Goal: Information Seeking & Learning: Compare options

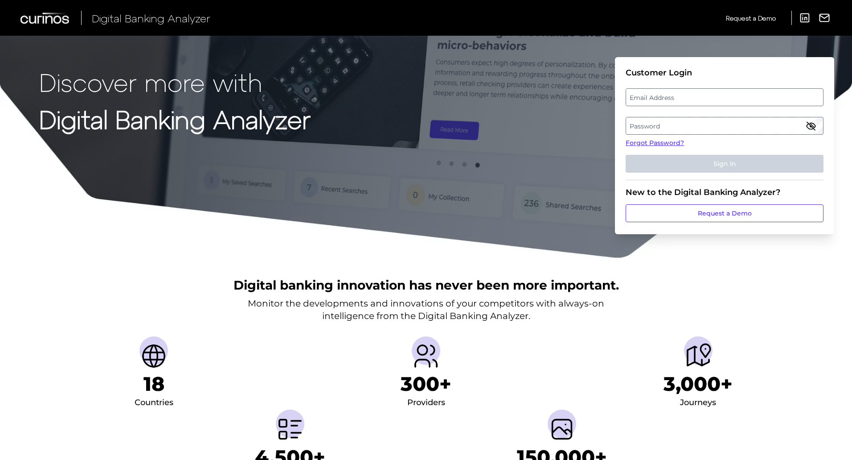
click at [662, 98] on label "Email Address" at bounding box center [724, 97] width 197 height 16
click at [662, 98] on input "email" at bounding box center [725, 97] width 198 height 18
type input "[PERSON_NAME][EMAIL_ADDRESS][PERSON_NAME][DOMAIN_NAME]"
click at [668, 123] on label "Password" at bounding box center [724, 126] width 197 height 16
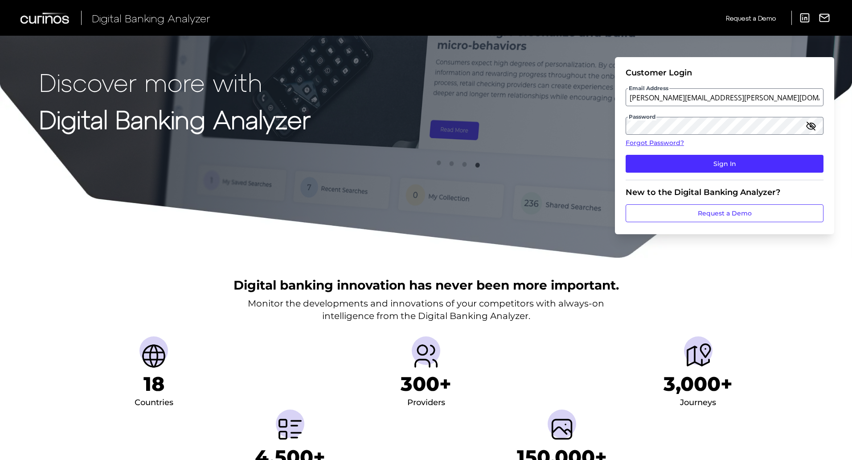
click at [811, 127] on icon "button" at bounding box center [811, 125] width 11 height 11
click at [706, 169] on button "Sign In" at bounding box center [725, 164] width 198 height 18
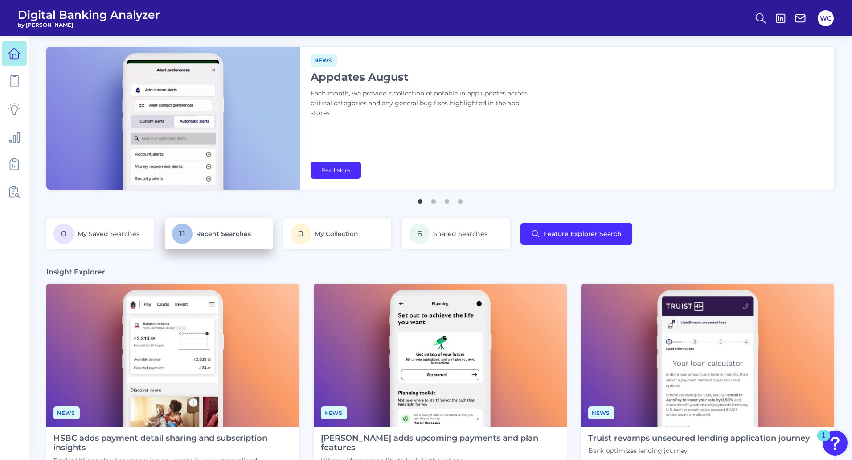
click at [198, 231] on span "Recent Searches" at bounding box center [223, 234] width 55 height 8
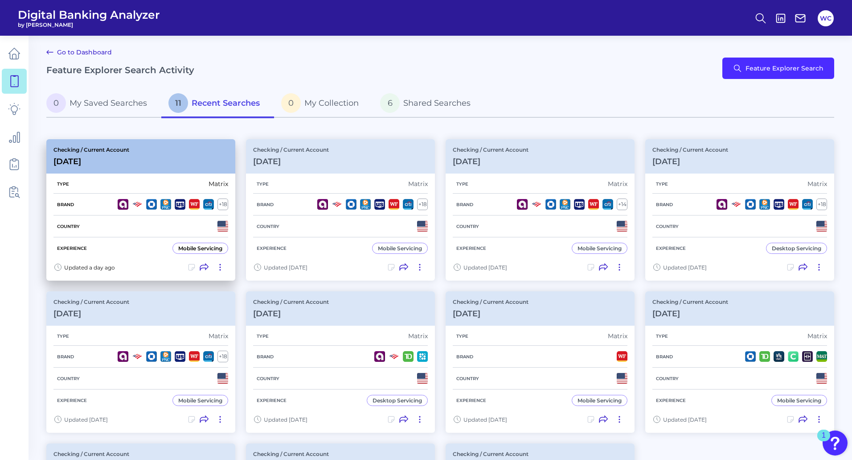
click at [148, 152] on div "Checking / Current Account [DATE]" at bounding box center [140, 156] width 189 height 34
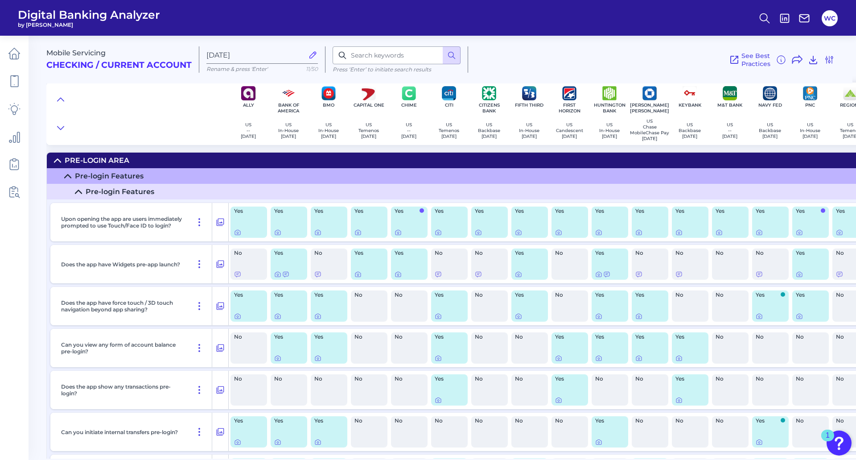
click at [58, 162] on icon at bounding box center [57, 160] width 6 height 3
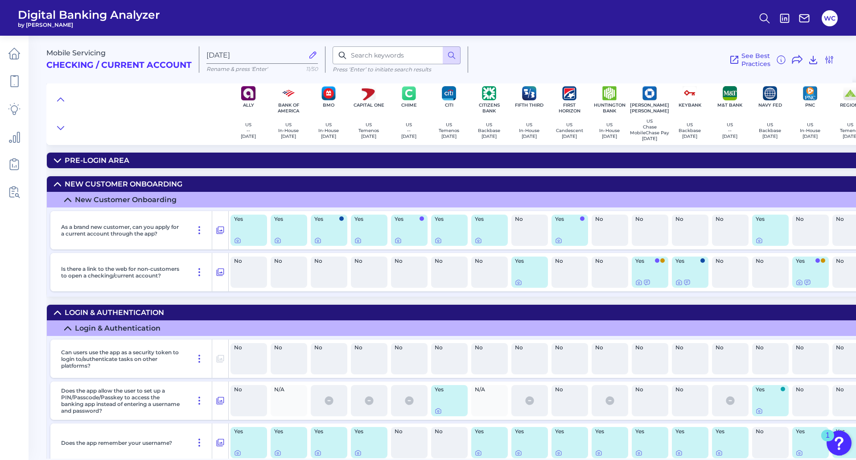
click at [53, 188] on summary "New Customer Onboarding" at bounding box center [639, 184] width 1185 height 16
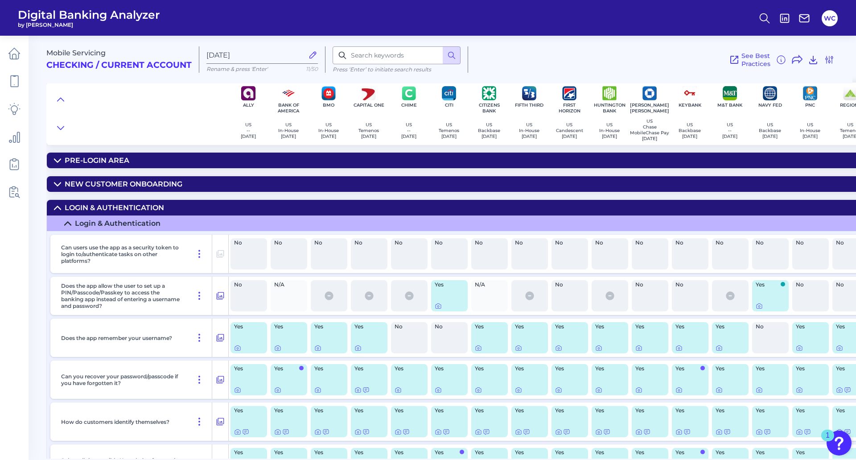
click at [58, 209] on icon at bounding box center [57, 207] width 7 height 7
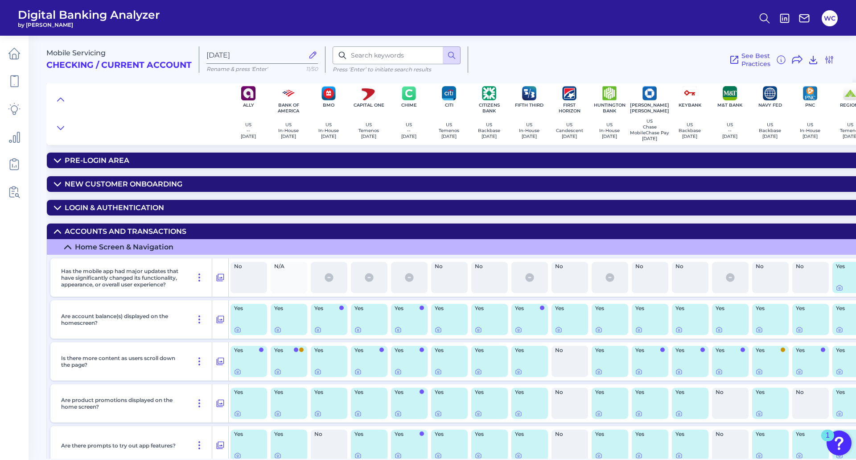
click at [58, 234] on icon at bounding box center [57, 231] width 7 height 7
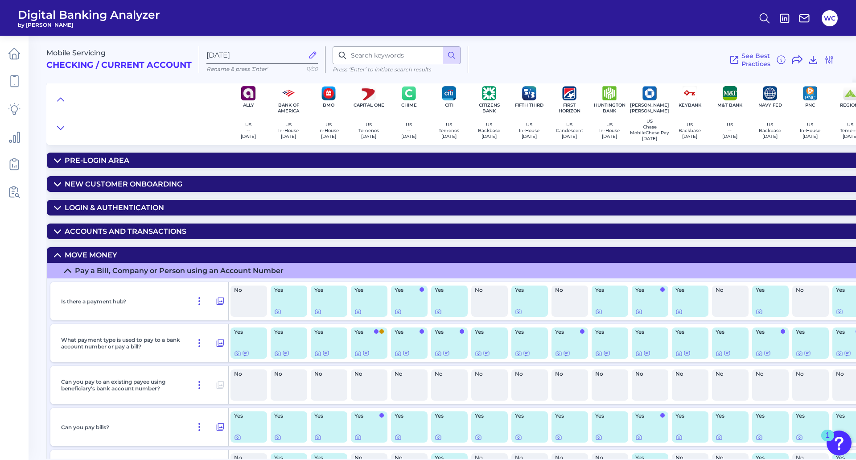
click at [54, 255] on icon at bounding box center [57, 254] width 7 height 7
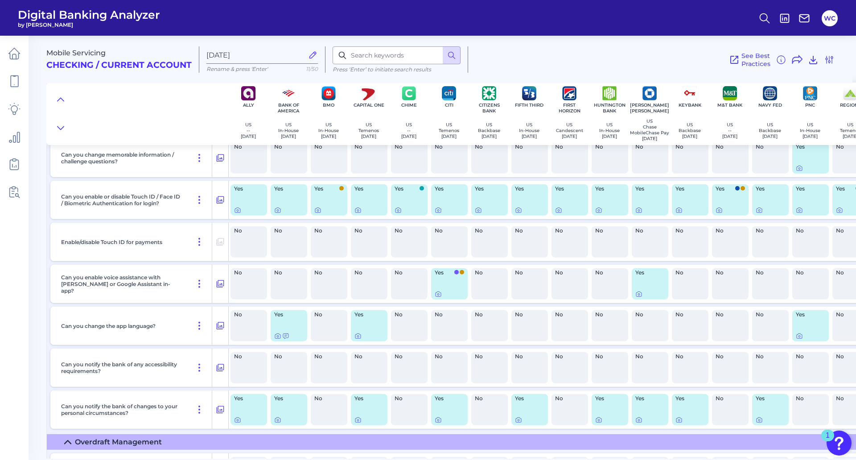
scroll to position [446, 0]
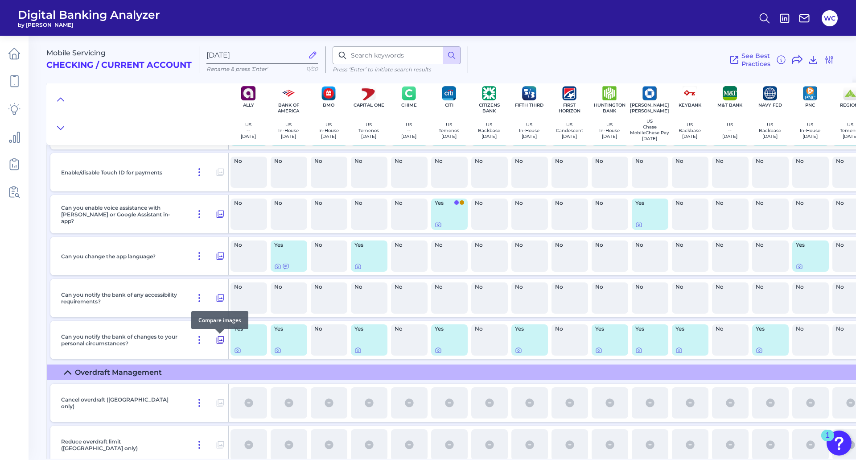
click at [217, 344] on icon at bounding box center [221, 340] width 8 height 8
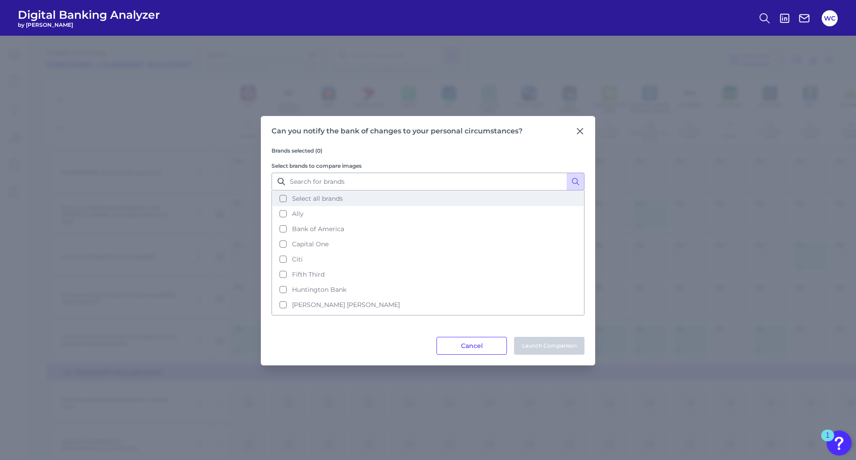
click at [317, 199] on span "Select all brands" at bounding box center [317, 198] width 51 height 8
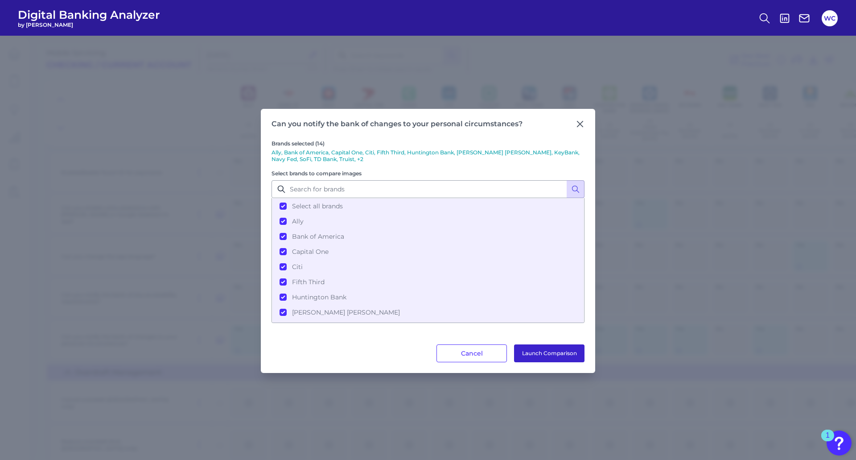
click at [564, 352] on button "Launch Comparison" at bounding box center [549, 353] width 70 height 18
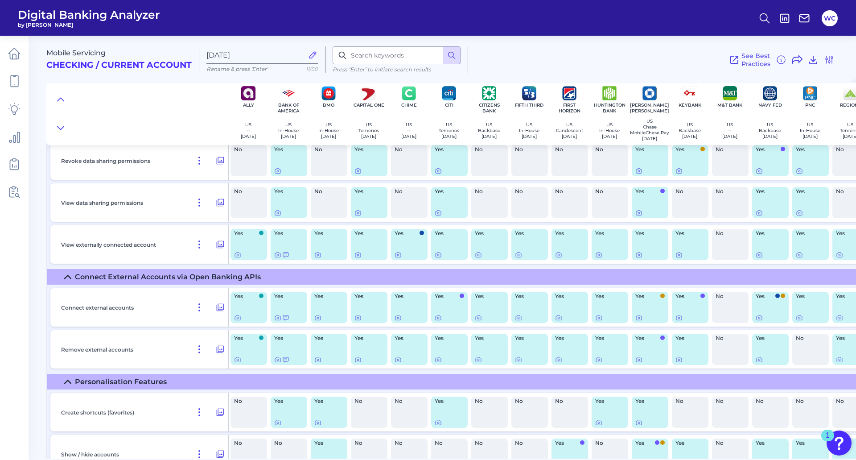
scroll to position [1025, 0]
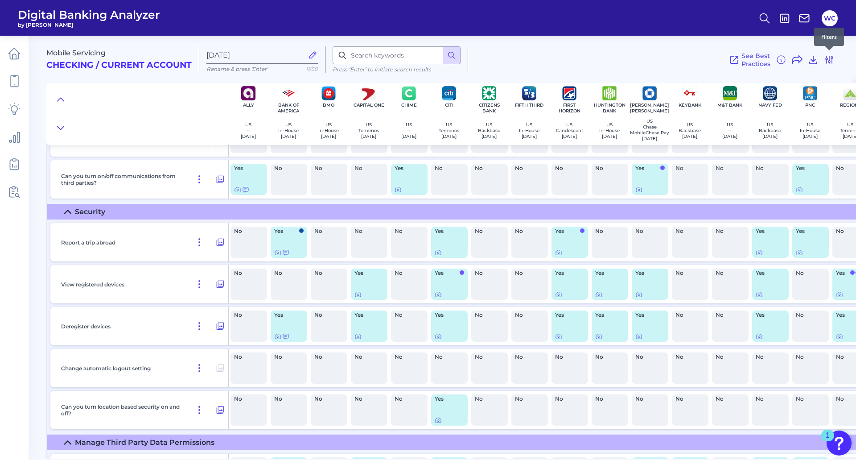
click at [830, 61] on icon at bounding box center [829, 59] width 7 height 7
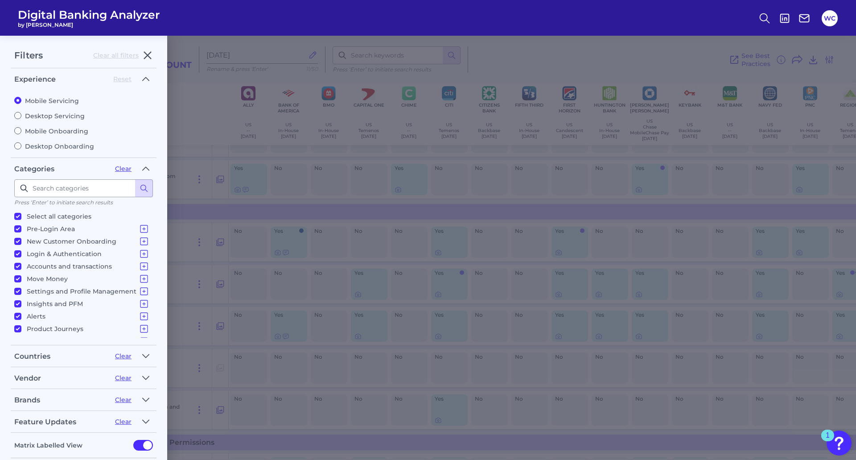
click at [53, 115] on label "Desktop Servicing" at bounding box center [83, 116] width 139 height 8
click at [21, 115] on input "Desktop Servicing" at bounding box center [17, 115] width 7 height 7
radio input "true"
radio input "false"
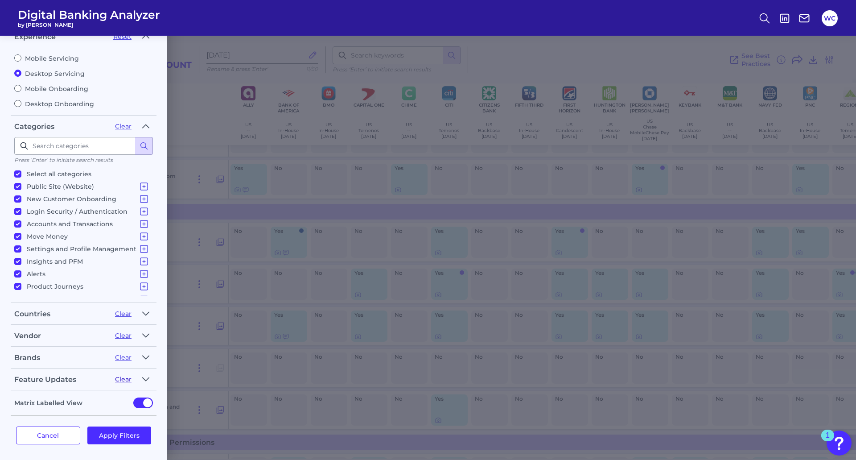
scroll to position [45, 0]
click at [14, 170] on input "Select all categories" at bounding box center [17, 171] width 7 height 7
checkbox input "false"
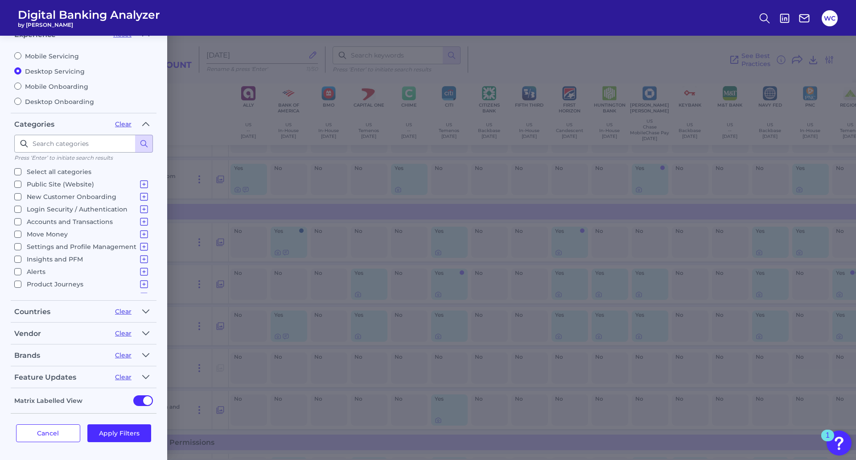
checkbox input "false"
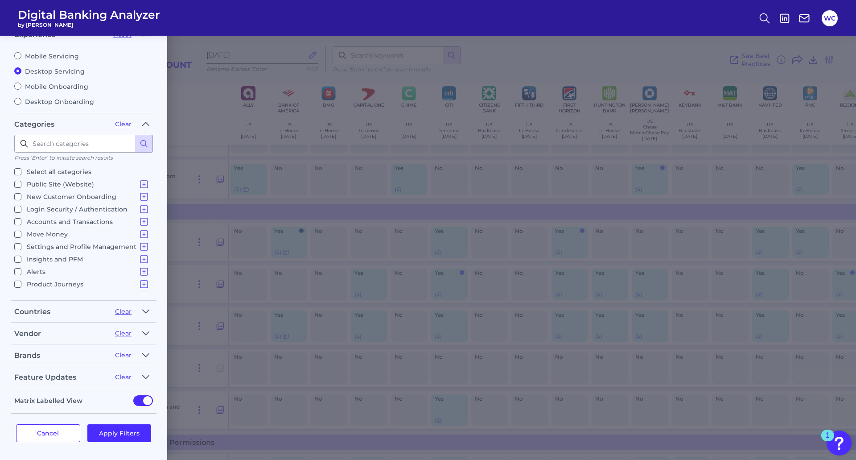
checkbox input "false"
click at [17, 222] on input "Accounts and Transactions Site Structure and Menus Home Screen & Navigation Ind…" at bounding box center [17, 221] width 7 height 7
click at [16, 222] on input "Accounts and Transactions Site Structure and Menus Home Screen & Navigation Ind…" at bounding box center [17, 221] width 7 height 7
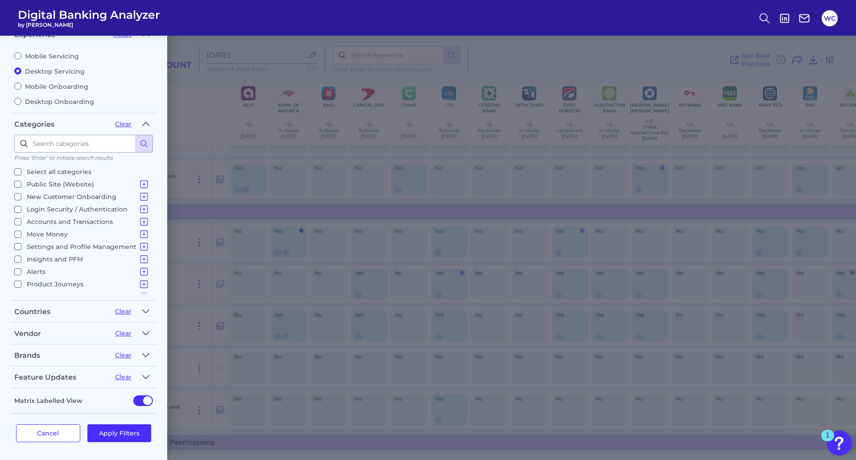
checkbox input "false"
click at [19, 247] on input "Settings and Profile Management Changing settings Manage Account Holder Access …" at bounding box center [17, 246] width 7 height 7
checkbox input "true"
click at [131, 428] on button "Apply Filters" at bounding box center [119, 433] width 64 height 18
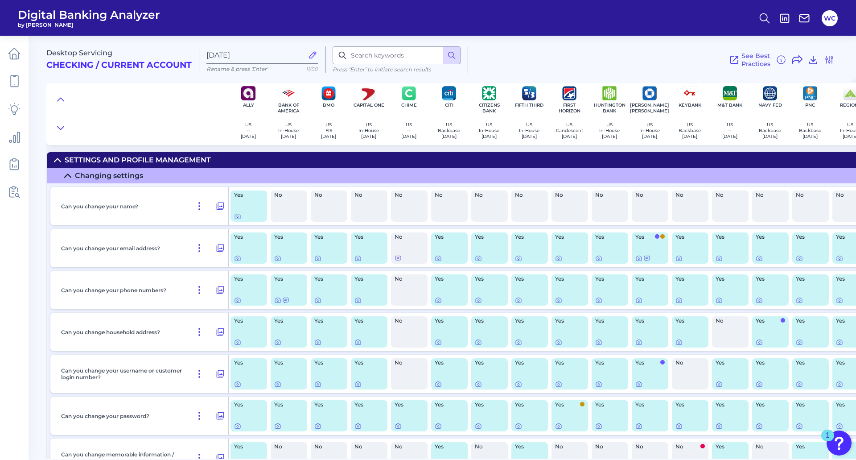
scroll to position [0, 0]
click at [223, 208] on icon at bounding box center [220, 206] width 9 height 11
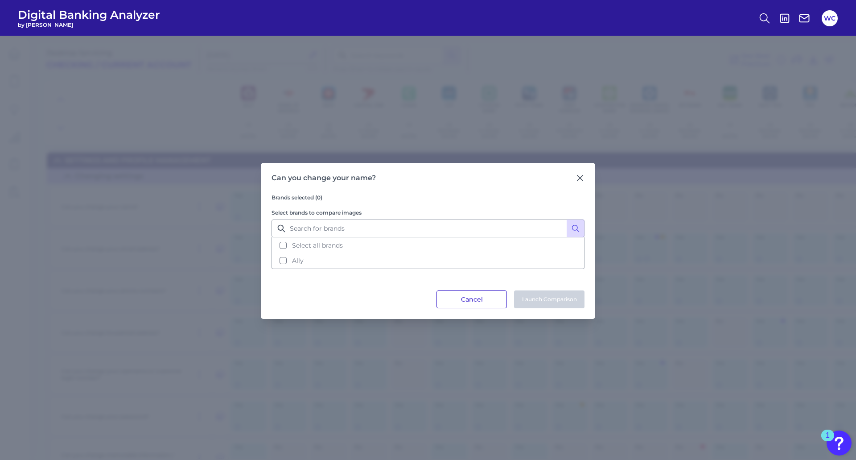
click at [472, 304] on button "Cancel" at bounding box center [471, 299] width 70 height 18
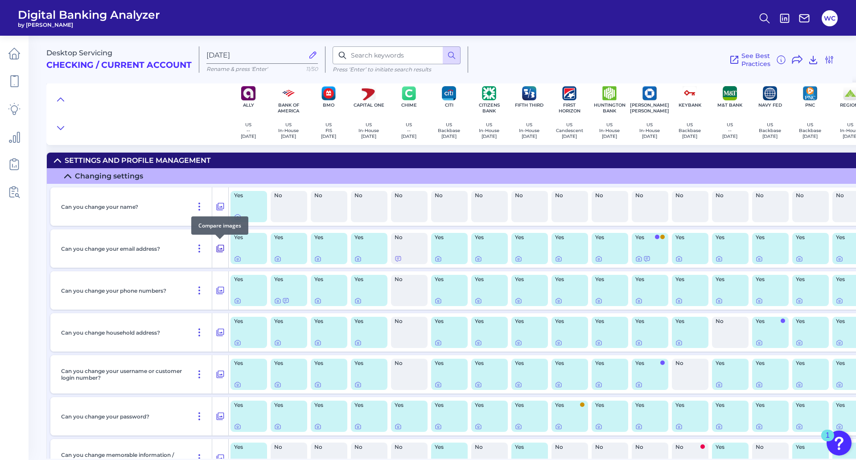
click at [218, 248] on icon at bounding box center [220, 248] width 9 height 11
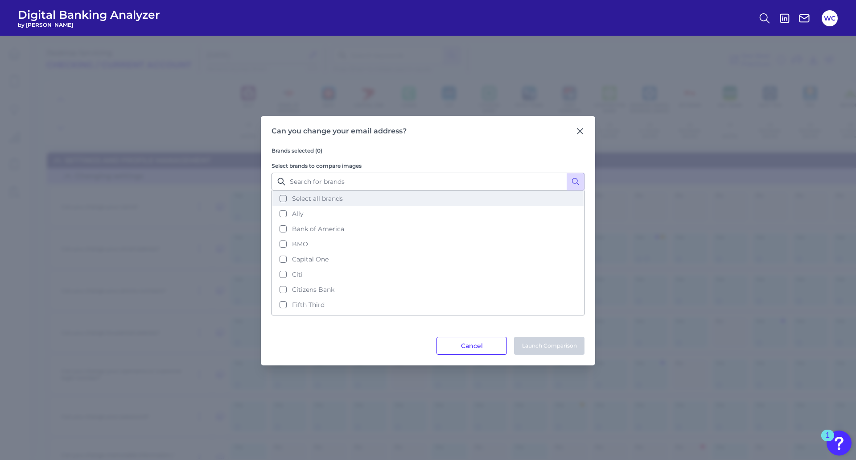
click at [301, 195] on span "Select all brands" at bounding box center [317, 198] width 51 height 8
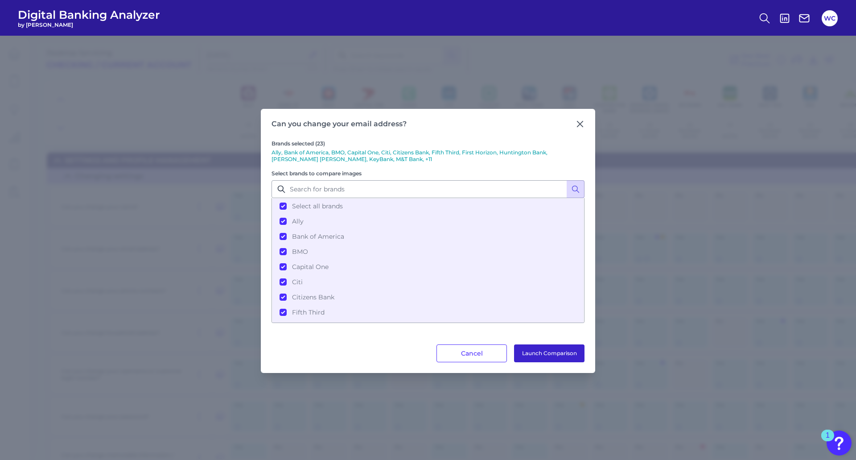
click at [549, 362] on button "Launch Comparison" at bounding box center [549, 353] width 70 height 18
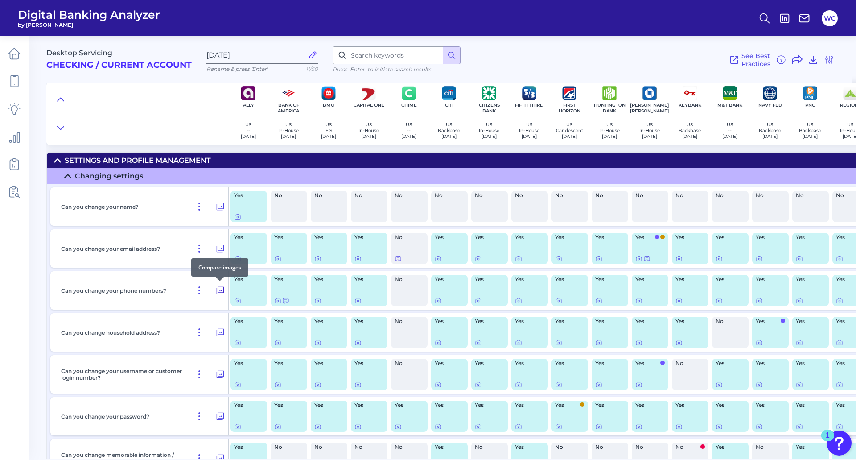
click at [218, 288] on icon at bounding box center [221, 291] width 8 height 8
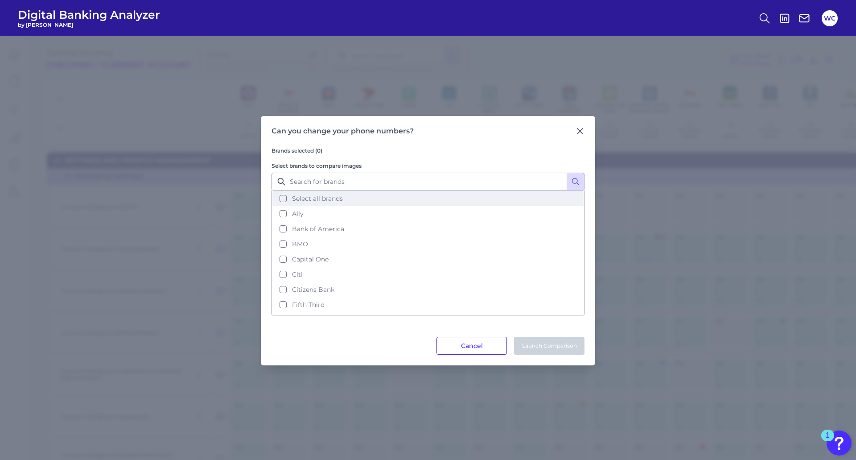
click at [301, 197] on span "Select all brands" at bounding box center [317, 198] width 51 height 8
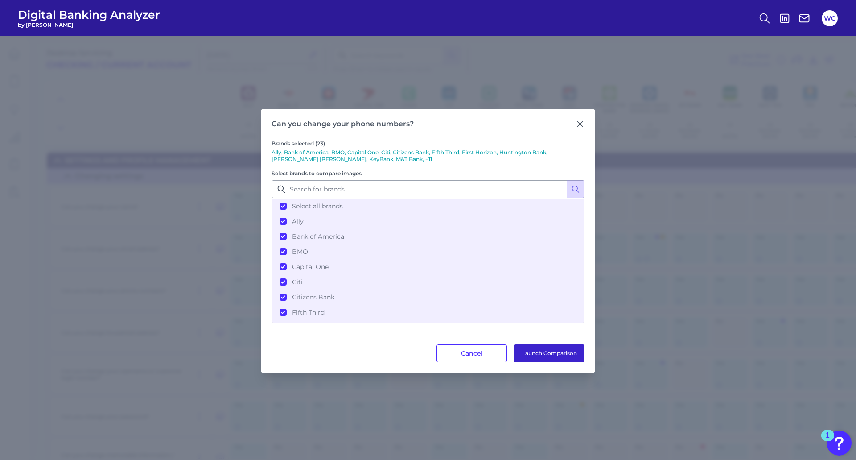
click at [551, 351] on button "Launch Comparison" at bounding box center [549, 353] width 70 height 18
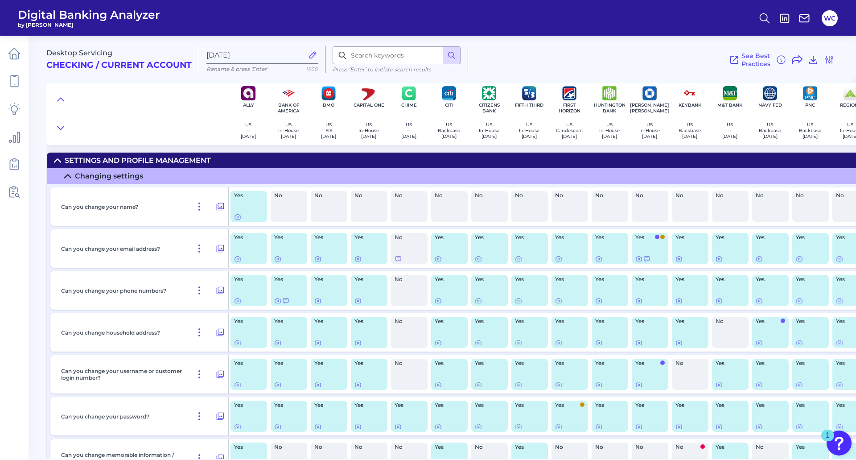
scroll to position [134, 0]
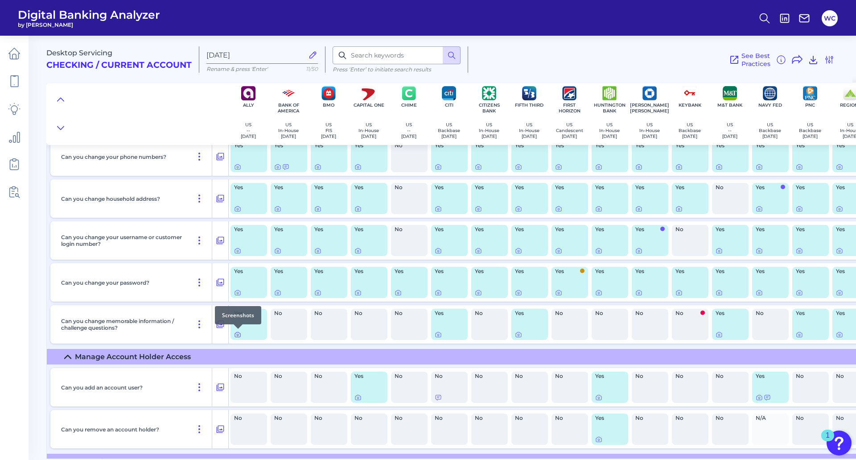
click at [238, 335] on icon at bounding box center [237, 334] width 7 height 7
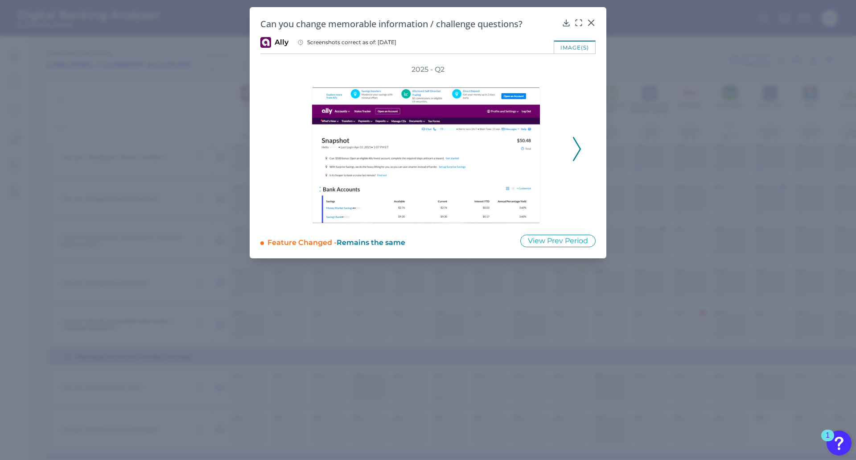
click at [577, 151] on icon at bounding box center [577, 149] width 8 height 24
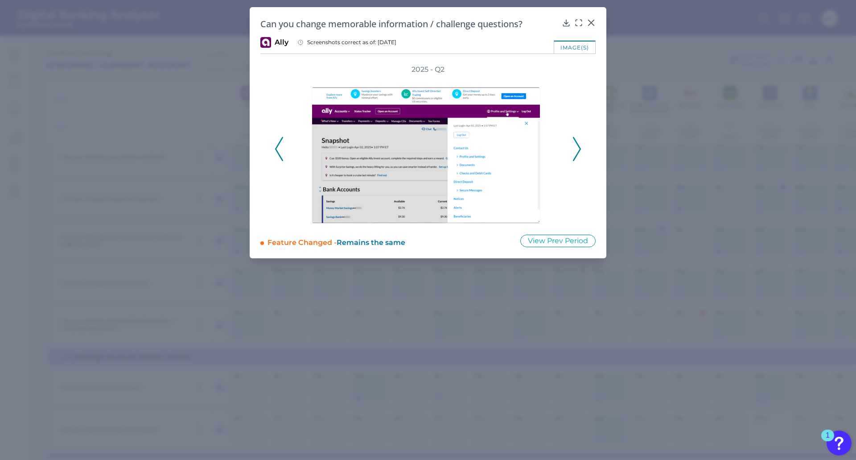
click at [577, 151] on icon at bounding box center [577, 149] width 8 height 24
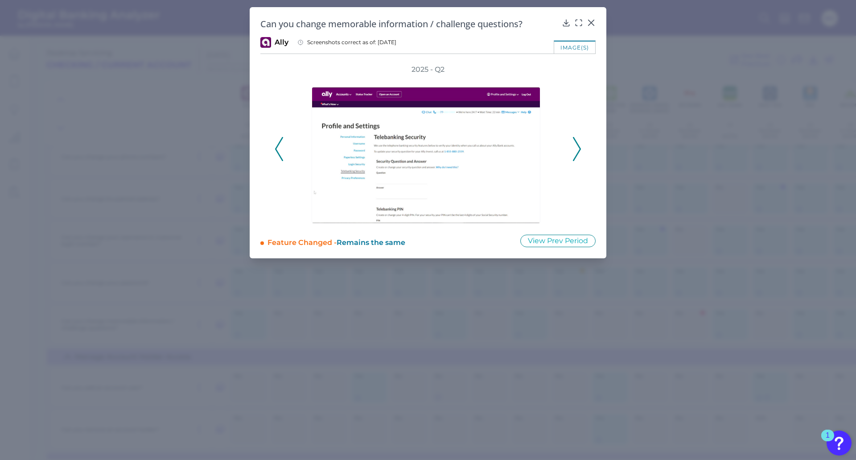
click at [577, 151] on icon at bounding box center [577, 149] width 8 height 24
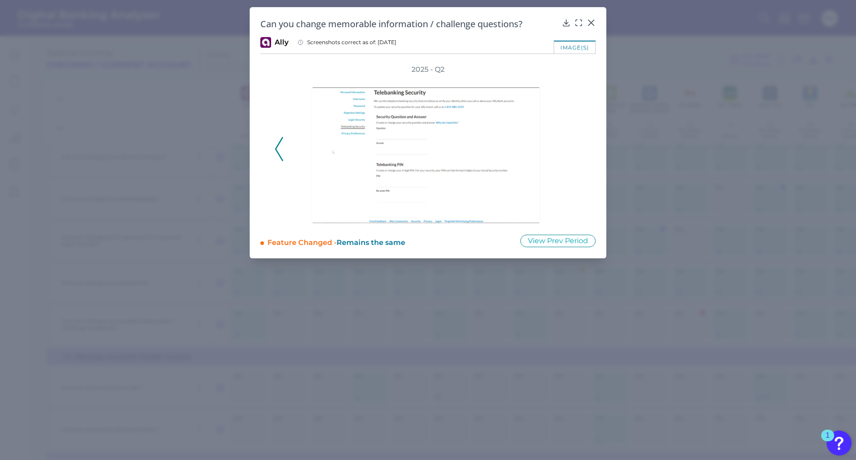
click at [577, 151] on div "2025 - Q2" at bounding box center [428, 144] width 307 height 159
click at [590, 21] on icon at bounding box center [590, 22] width 5 height 5
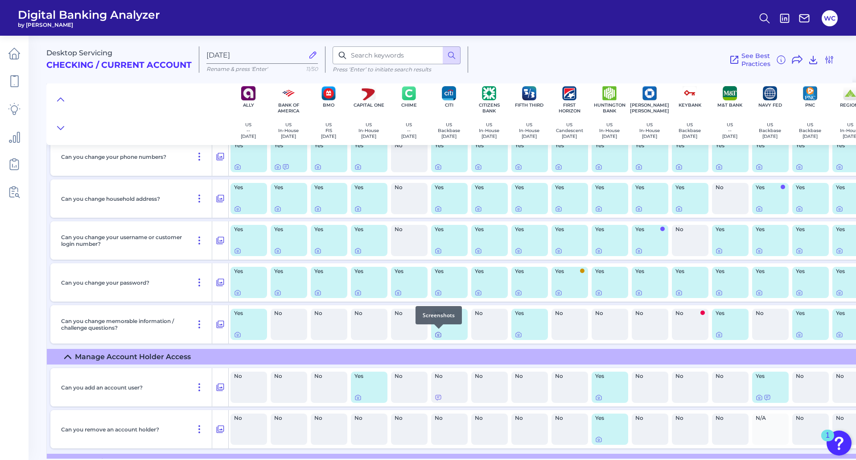
click at [439, 329] on div at bounding box center [438, 328] width 9 height 9
click at [438, 333] on icon at bounding box center [438, 334] width 7 height 7
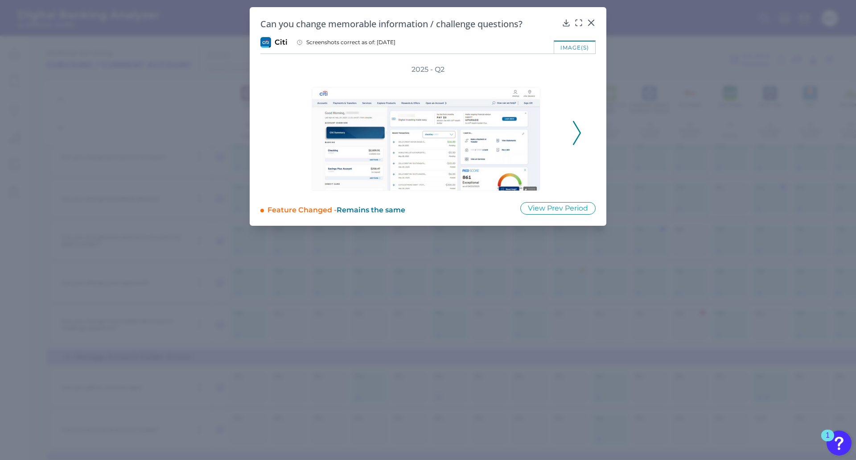
click at [578, 140] on icon at bounding box center [577, 133] width 8 height 24
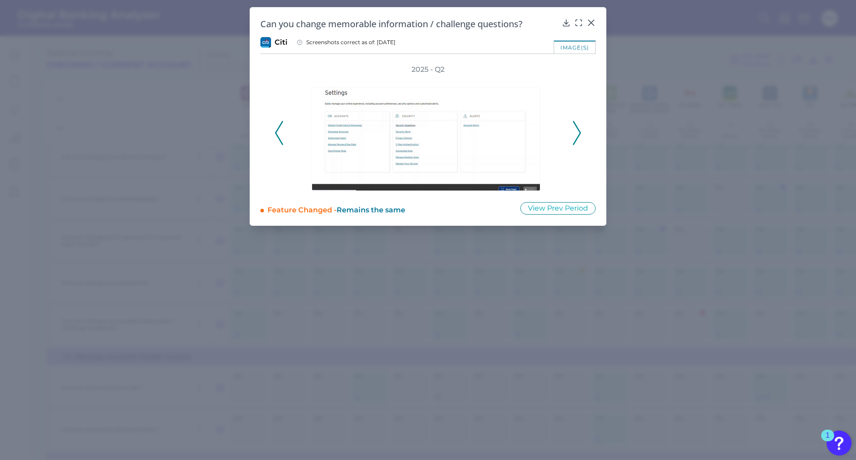
click at [578, 140] on icon at bounding box center [577, 133] width 8 height 24
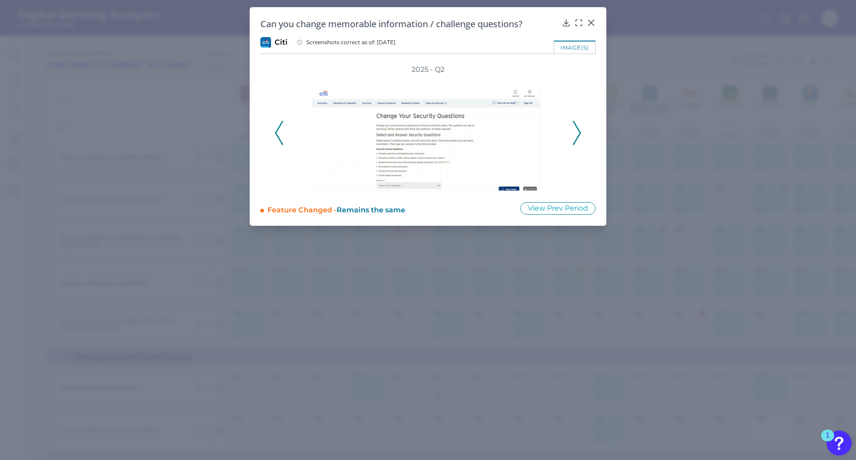
click at [578, 140] on icon at bounding box center [577, 133] width 8 height 24
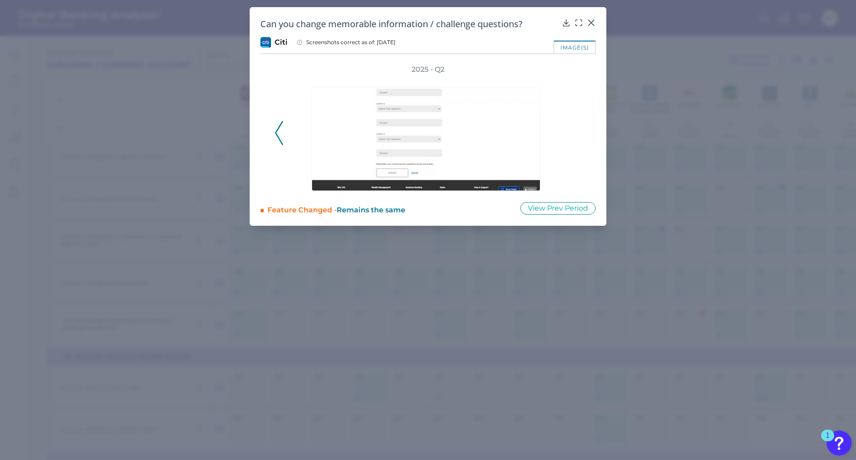
click at [578, 140] on div "2025 - Q2" at bounding box center [428, 128] width 307 height 126
click at [589, 21] on icon at bounding box center [590, 22] width 5 height 5
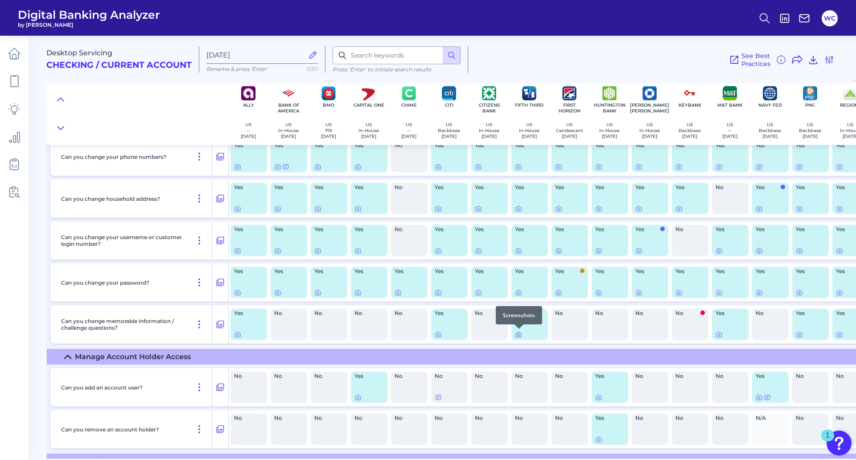
click at [520, 333] on icon at bounding box center [518, 334] width 7 height 7
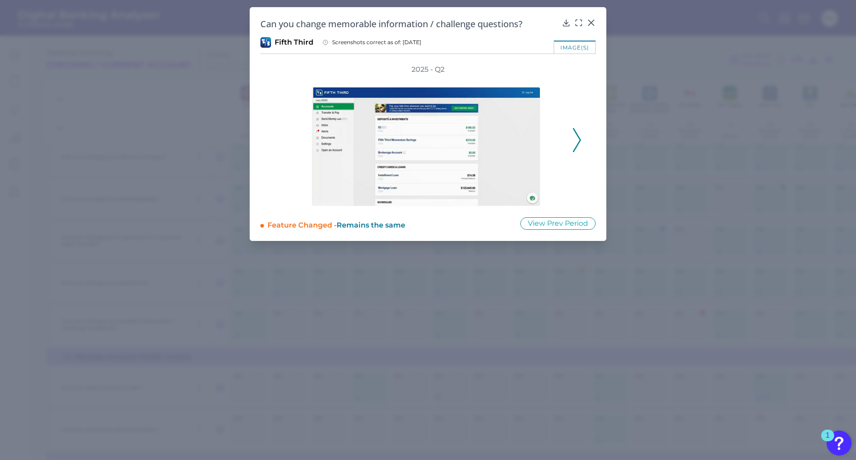
click at [577, 137] on icon at bounding box center [577, 140] width 8 height 24
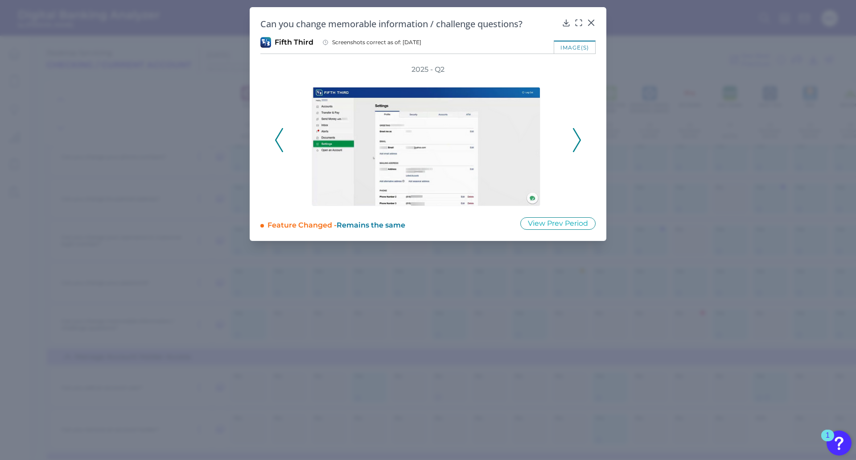
click at [577, 137] on icon at bounding box center [577, 140] width 8 height 24
click at [576, 138] on icon at bounding box center [577, 140] width 8 height 24
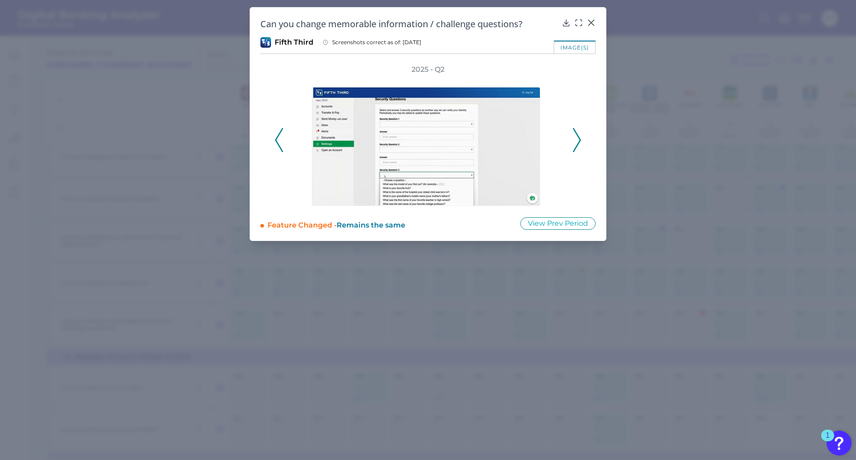
click at [576, 138] on icon at bounding box center [577, 140] width 8 height 24
click at [592, 23] on icon at bounding box center [591, 22] width 9 height 9
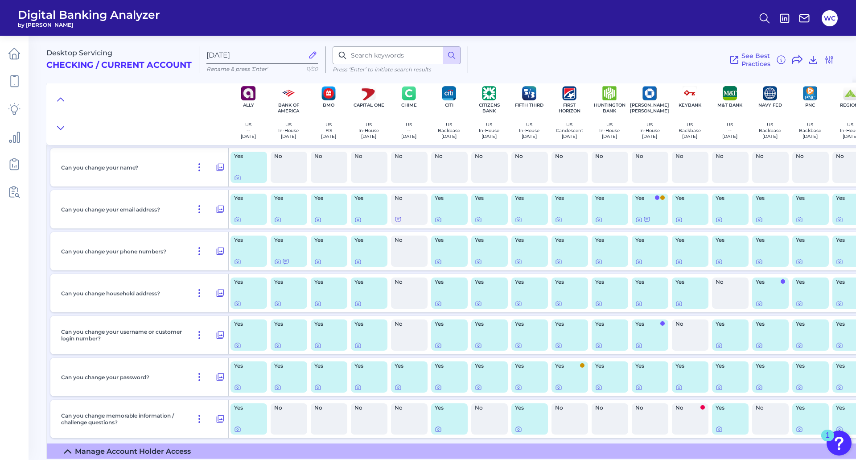
scroll to position [0, 0]
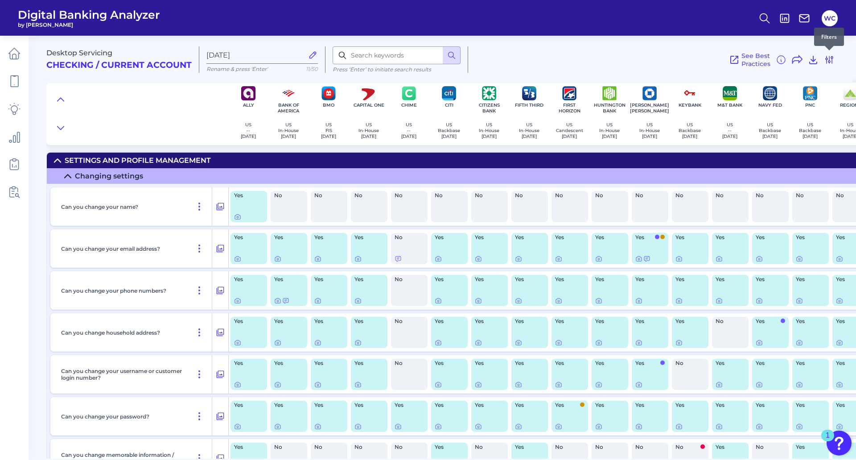
click at [829, 59] on icon at bounding box center [829, 59] width 7 height 7
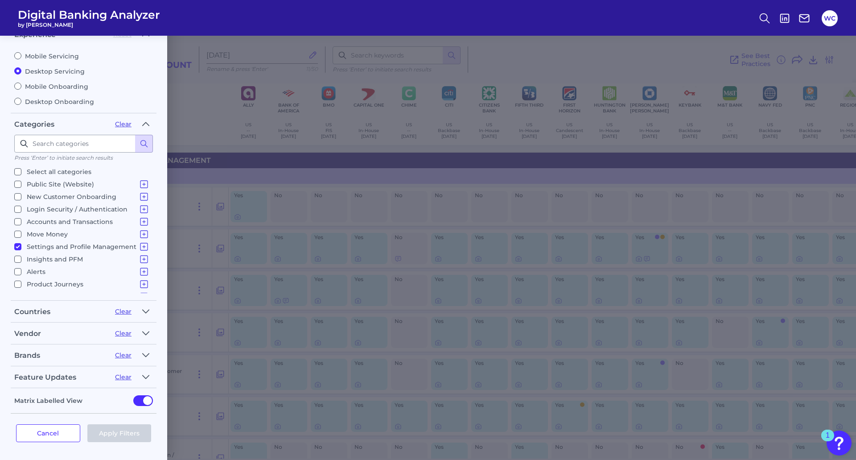
click at [62, 170] on p "Select all categories" at bounding box center [59, 171] width 65 height 11
click at [21, 170] on input "Select all categories" at bounding box center [17, 171] width 7 height 7
checkbox input "true"
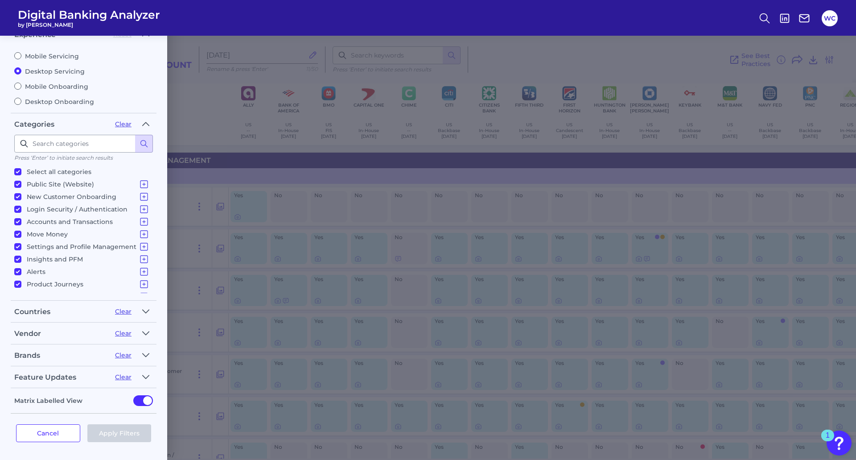
checkbox input "true"
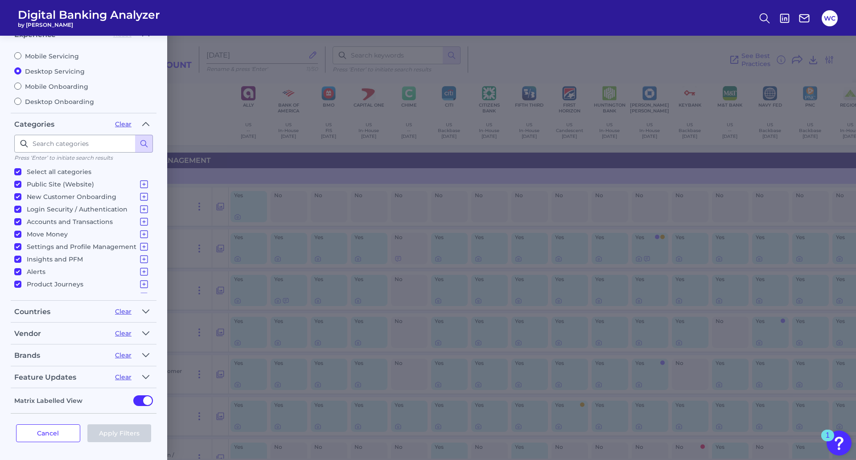
checkbox input "true"
click at [137, 433] on button "Apply Filters" at bounding box center [119, 433] width 64 height 18
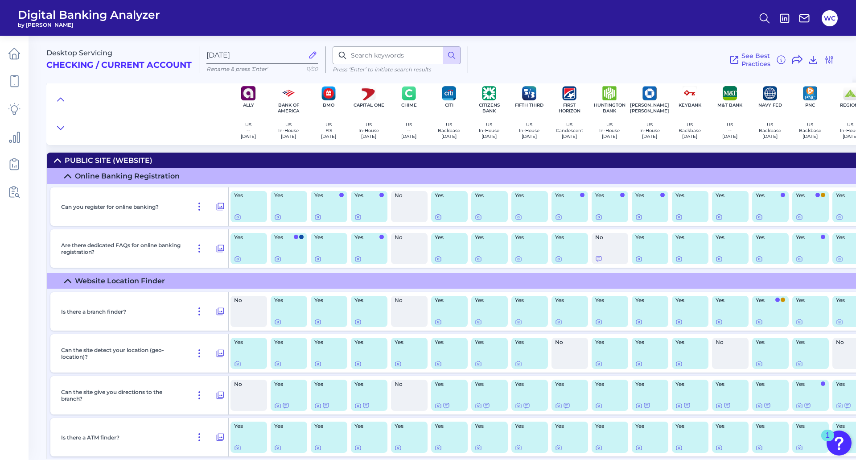
click at [66, 160] on div "Public Site (Website)" at bounding box center [109, 160] width 88 height 8
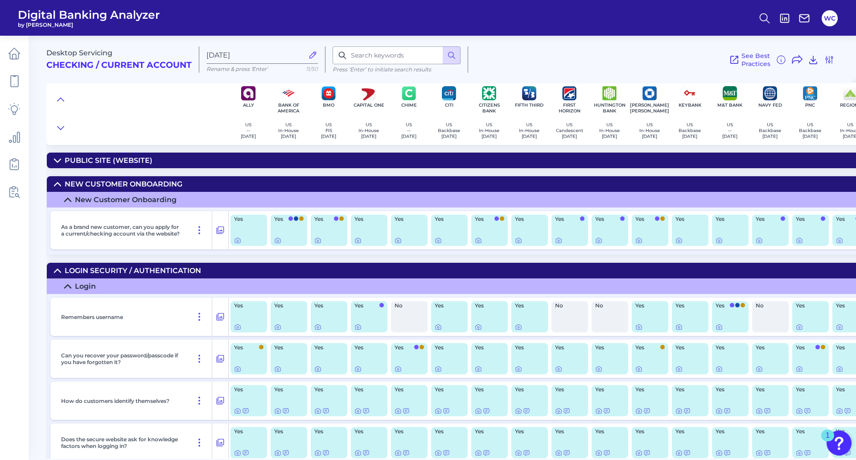
click at [61, 184] on icon at bounding box center [57, 184] width 7 height 7
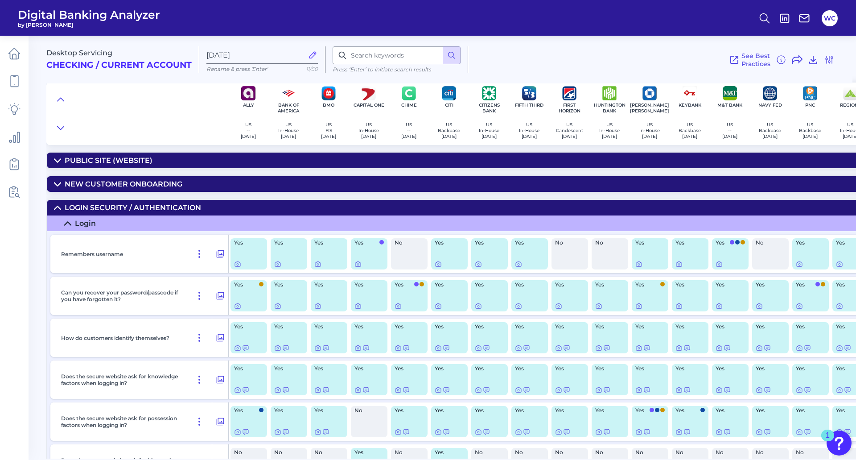
click at [57, 206] on icon at bounding box center [57, 207] width 6 height 3
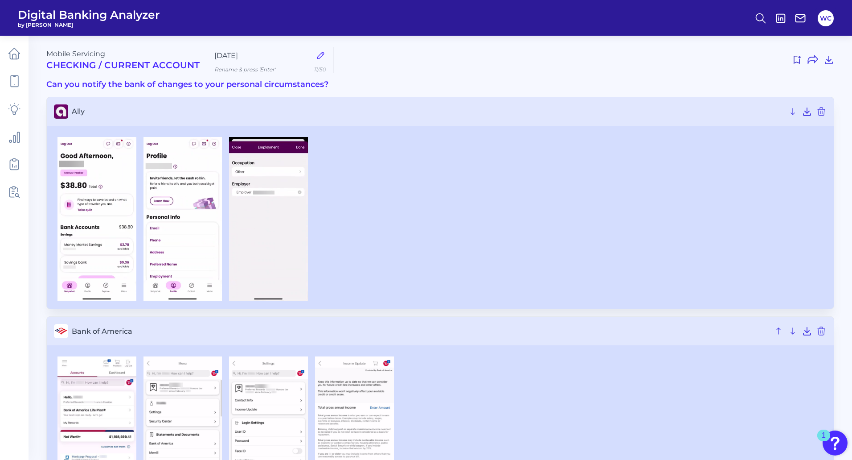
scroll to position [223, 0]
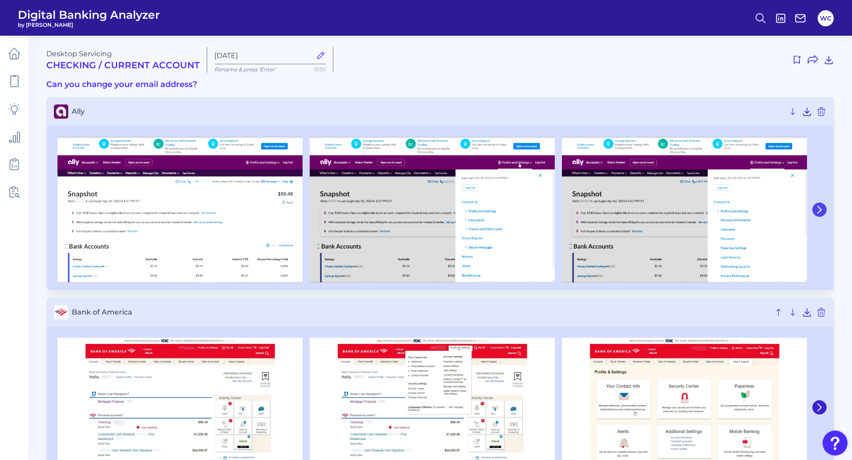
click at [822, 204] on button at bounding box center [820, 209] width 14 height 14
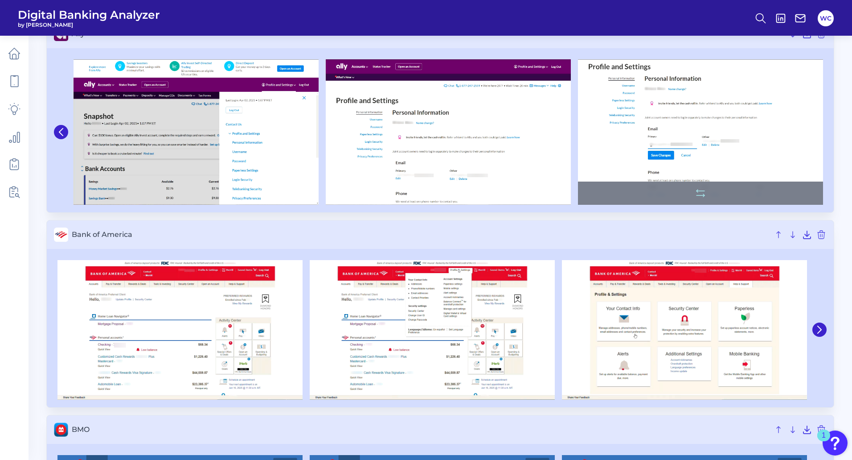
scroll to position [223, 0]
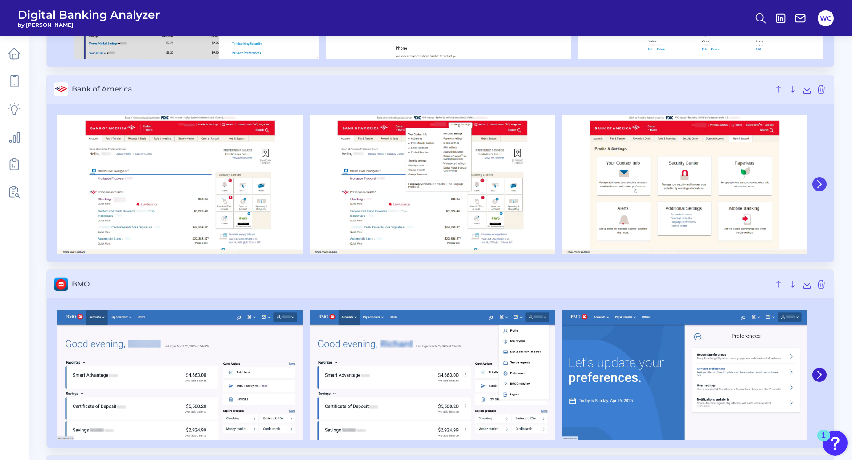
click at [824, 183] on button at bounding box center [820, 184] width 14 height 14
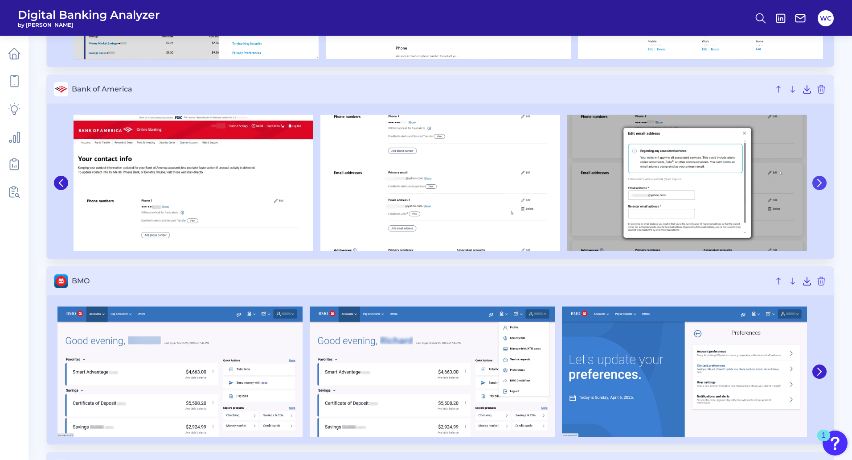
click at [824, 183] on button at bounding box center [820, 183] width 14 height 14
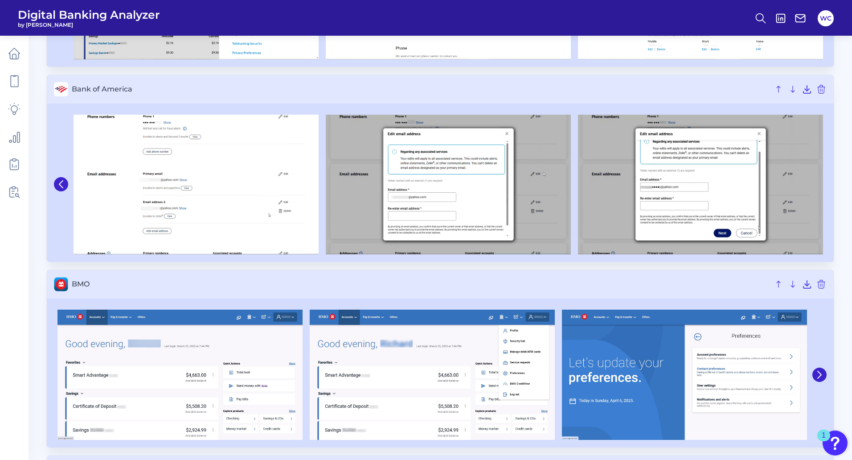
click at [628, 276] on h3 "BMO" at bounding box center [440, 284] width 787 height 29
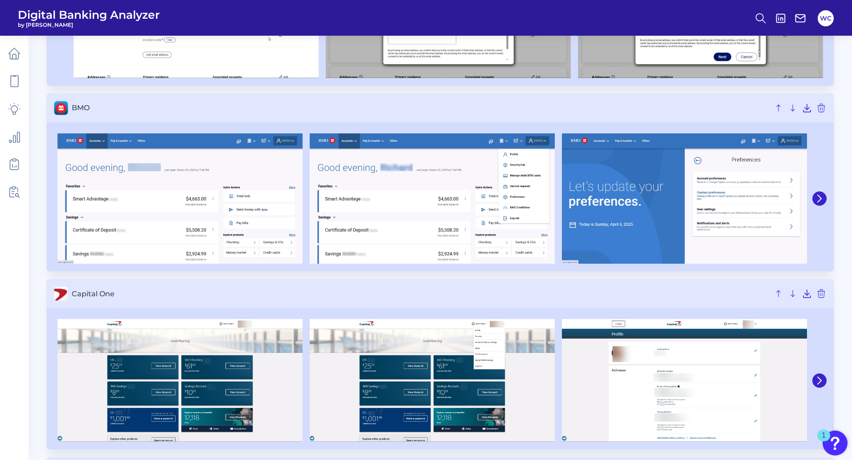
scroll to position [401, 0]
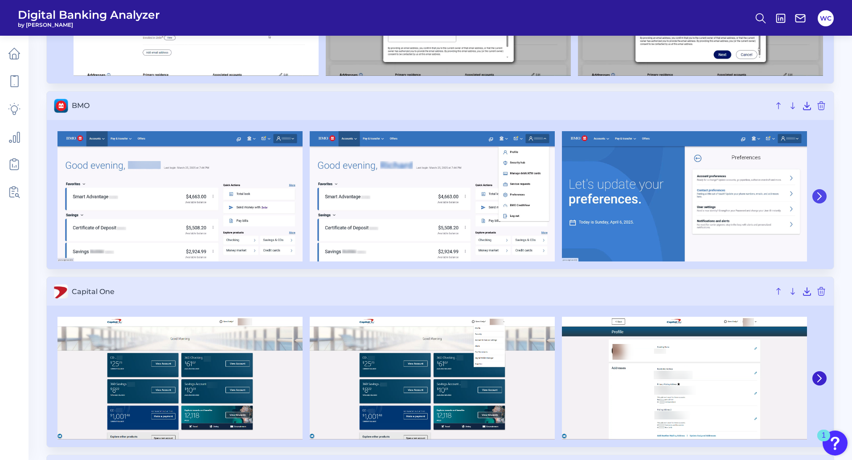
click at [820, 199] on icon at bounding box center [820, 196] width 8 height 8
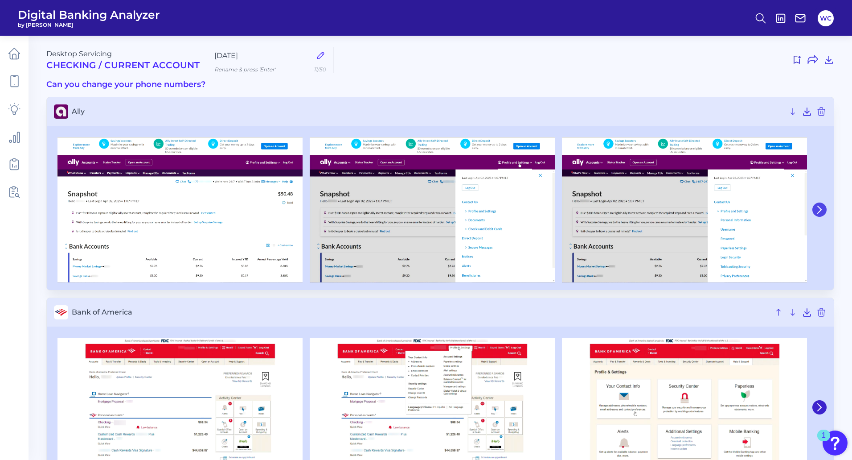
click at [825, 207] on button at bounding box center [820, 209] width 14 height 14
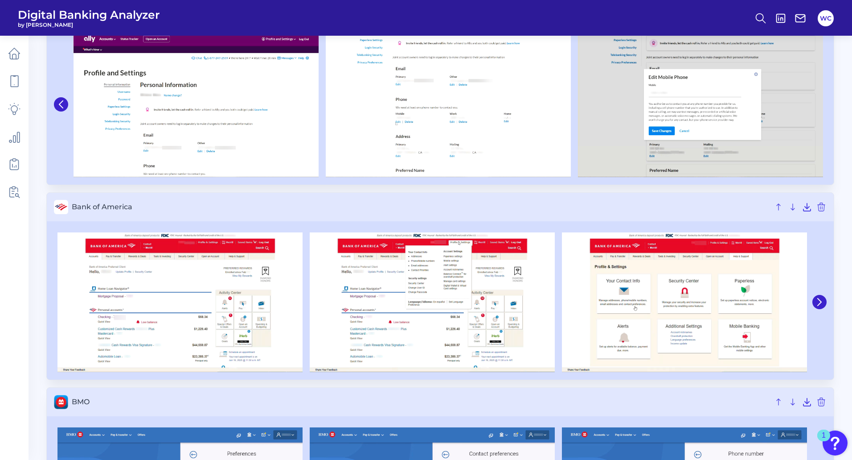
scroll to position [312, 0]
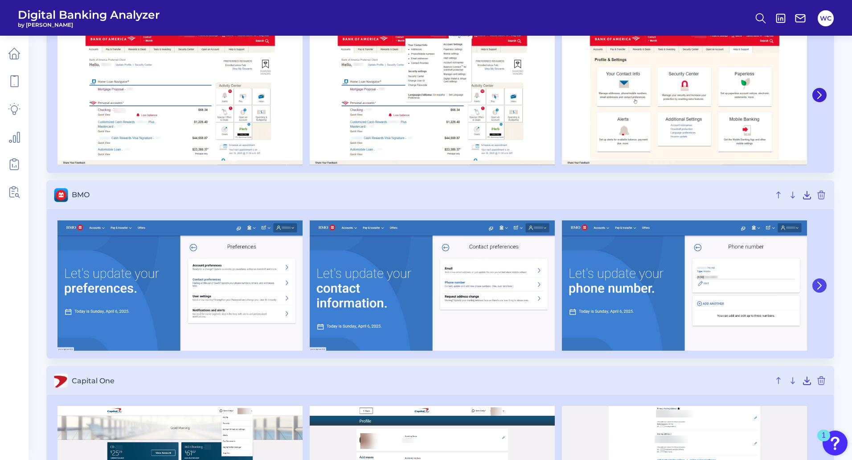
click at [821, 287] on icon at bounding box center [820, 285] width 4 height 7
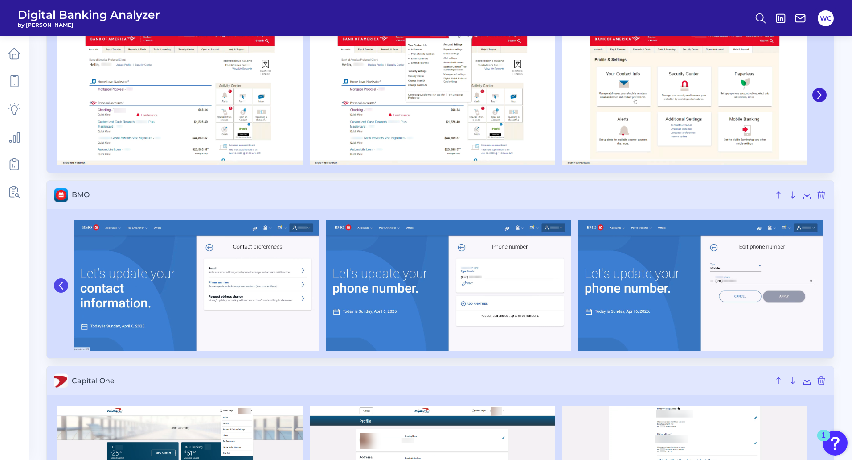
click at [58, 282] on icon at bounding box center [61, 285] width 8 height 8
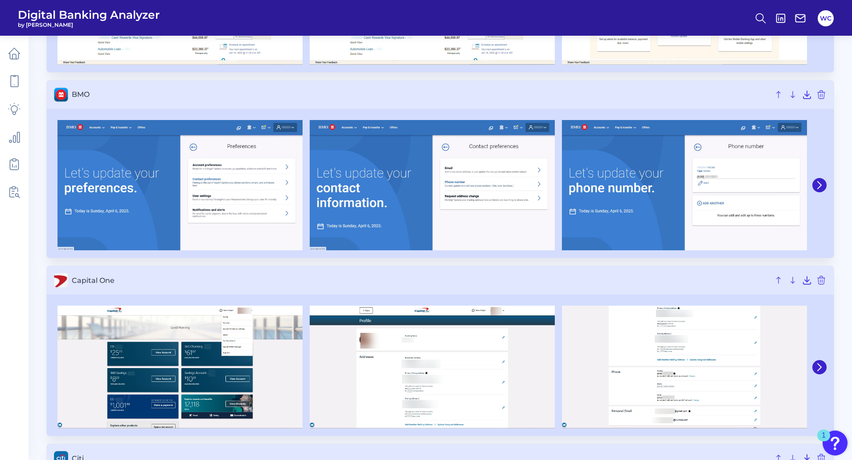
scroll to position [535, 0]
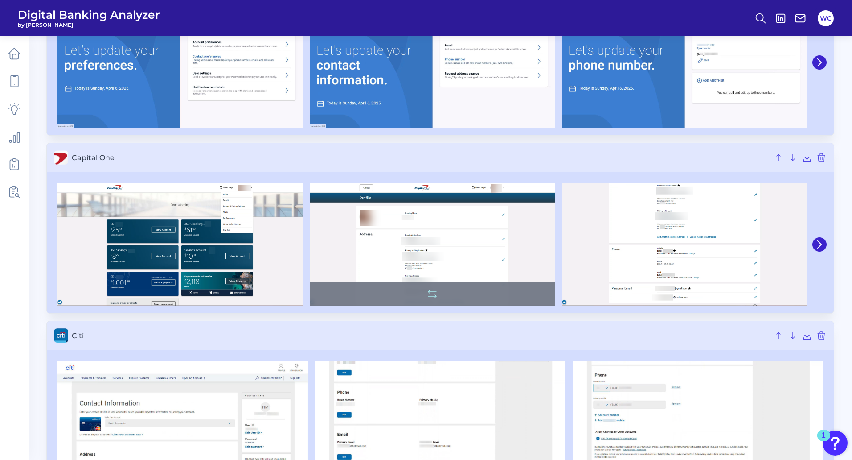
click at [425, 260] on img at bounding box center [432, 244] width 245 height 123
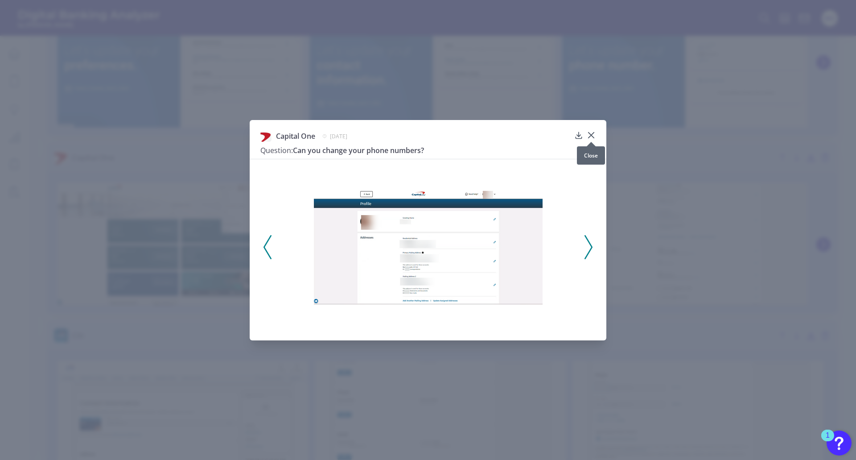
click at [592, 137] on icon at bounding box center [591, 135] width 9 height 9
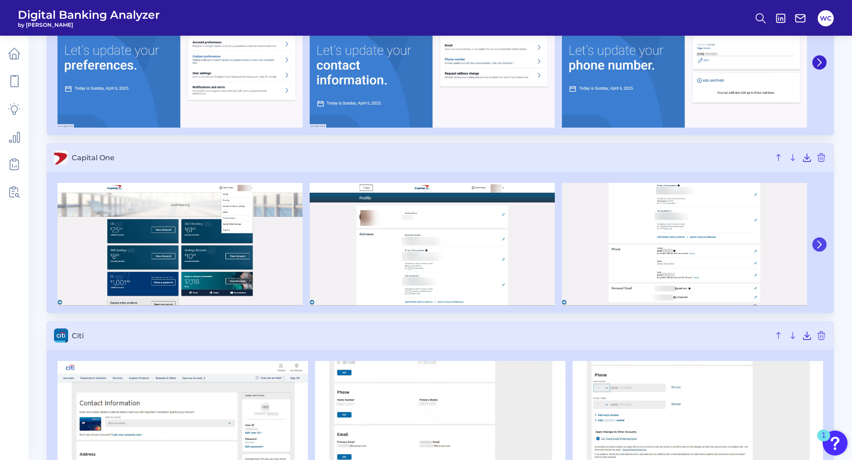
click at [819, 248] on icon at bounding box center [820, 244] width 8 height 8
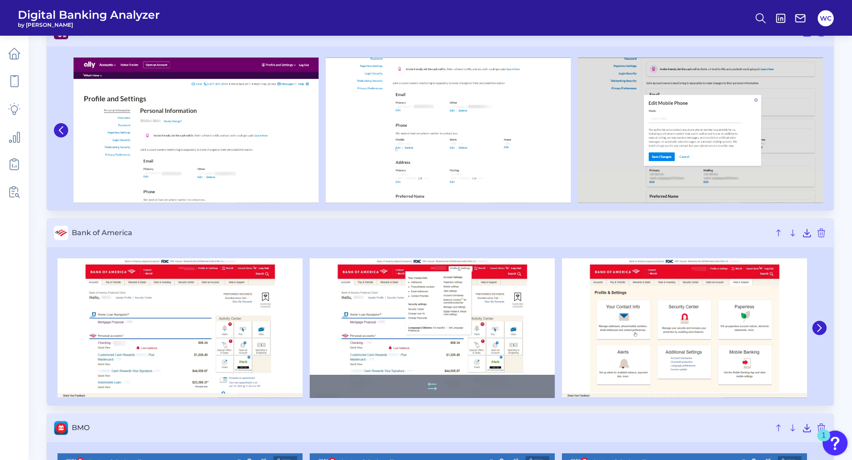
scroll to position [0, 0]
